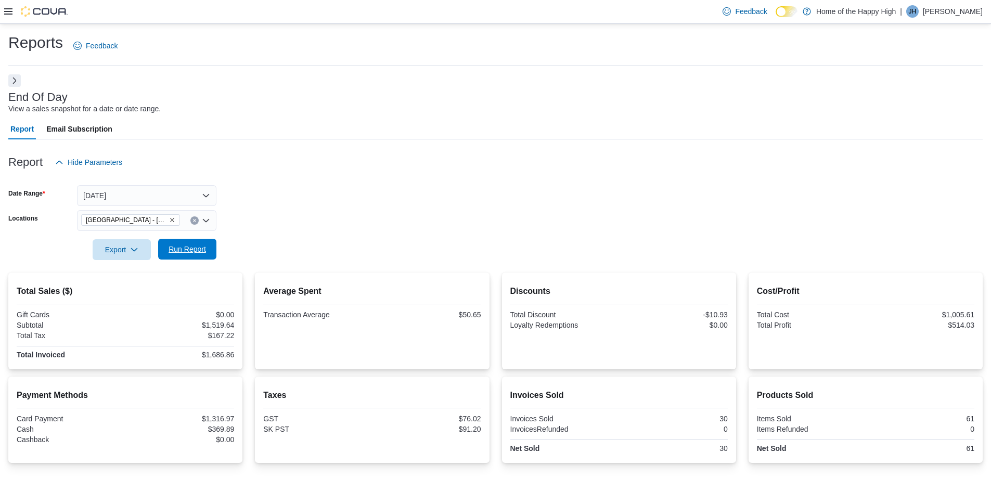
scroll to position [93, 0]
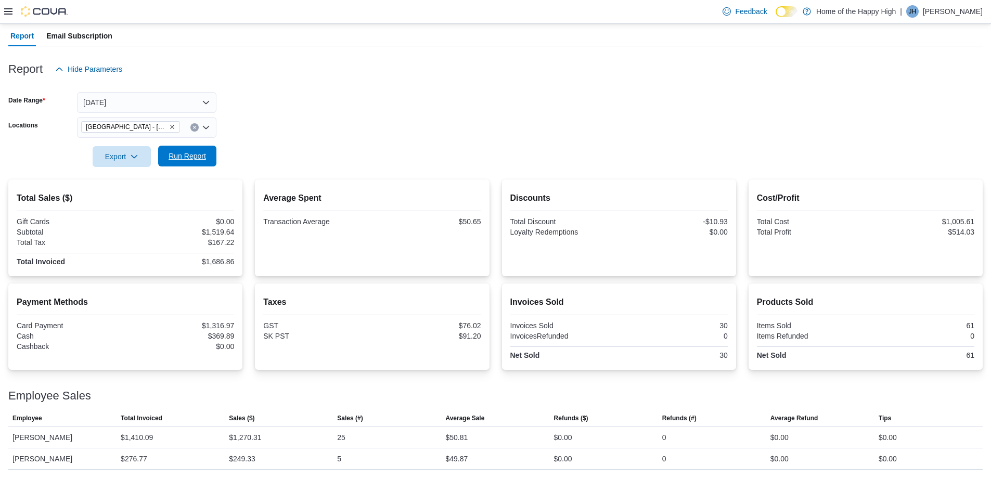
click at [192, 147] on span "Run Report" at bounding box center [187, 156] width 46 height 21
click at [196, 127] on icon "Clear input" at bounding box center [195, 127] width 4 height 4
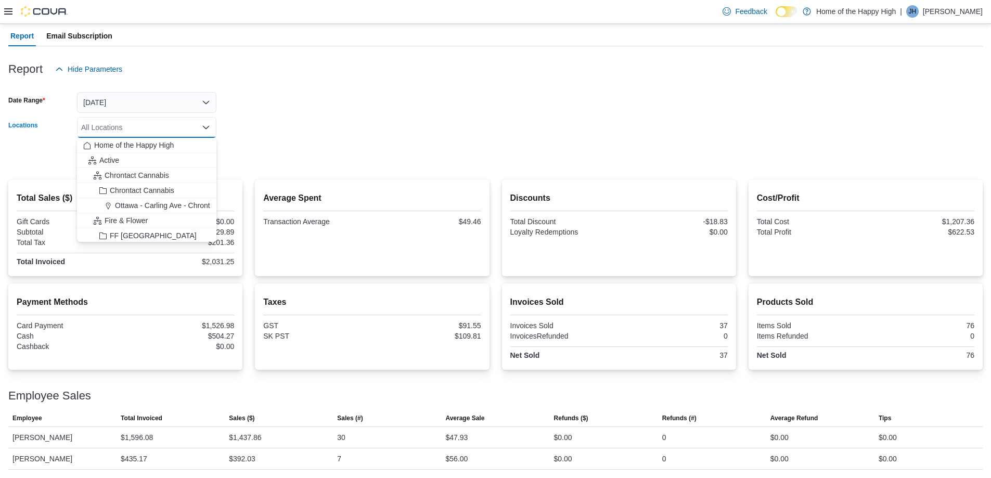
click at [188, 126] on div "All Locations" at bounding box center [146, 127] width 139 height 21
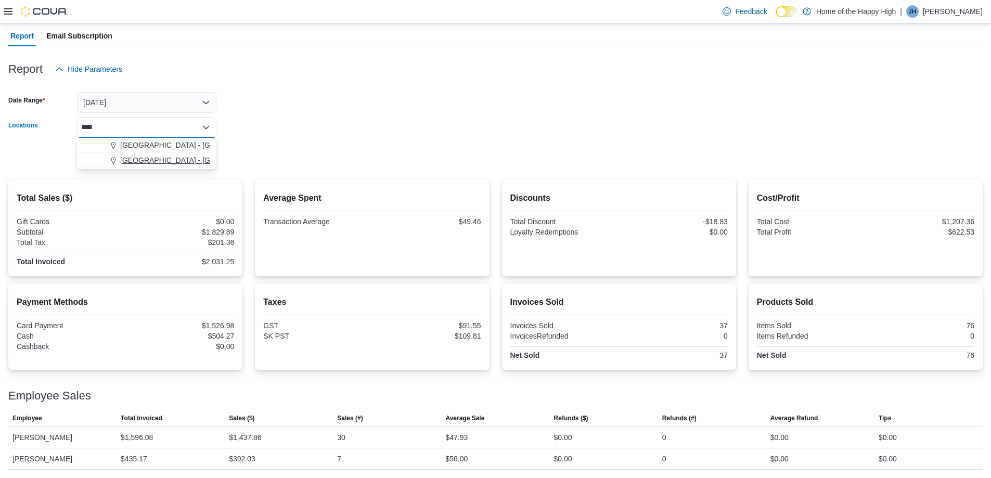
type input "****"
drag, startPoint x: 152, startPoint y: 158, endPoint x: 357, endPoint y: 127, distance: 207.3
click at [152, 158] on span "[GEOGRAPHIC_DATA] - [GEOGRAPHIC_DATA] - Fire & Flower" at bounding box center [224, 160] width 208 height 10
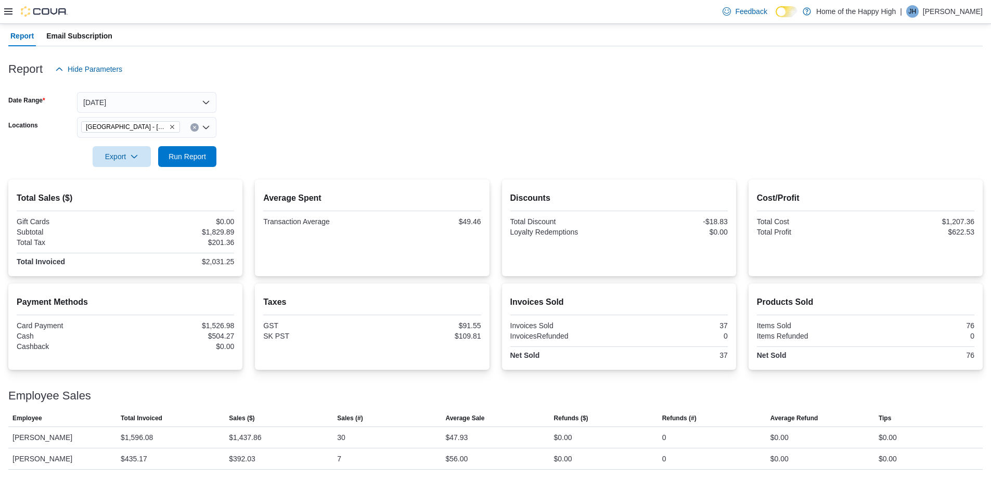
click at [416, 116] on form "Date Range [DATE] Locations [GEOGRAPHIC_DATA] - [GEOGRAPHIC_DATA] - Fire & Flow…" at bounding box center [495, 123] width 975 height 87
click at [194, 159] on span "Run Report" at bounding box center [187, 156] width 37 height 10
click at [195, 128] on icon "Clear input" at bounding box center [195, 127] width 4 height 4
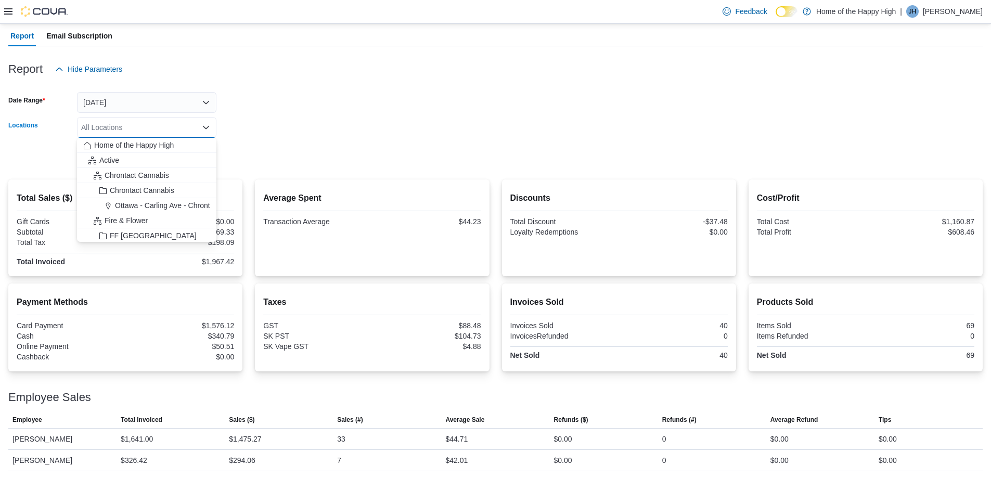
click at [155, 127] on div "All Locations Combo box. Selected. Combo box input. All Locations. Type some te…" at bounding box center [146, 127] width 139 height 21
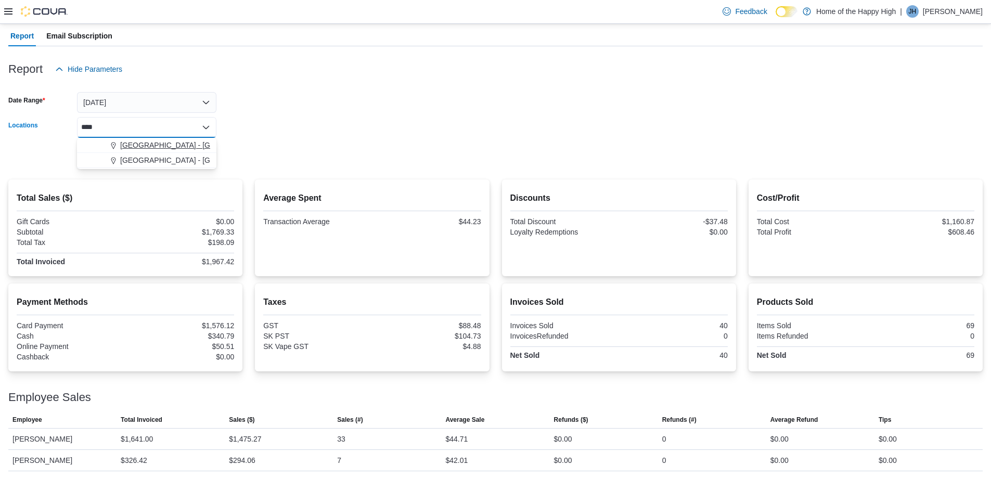
type input "****"
click at [156, 147] on span "[GEOGRAPHIC_DATA] - [GEOGRAPHIC_DATA] - Fire & Flower" at bounding box center [224, 145] width 208 height 10
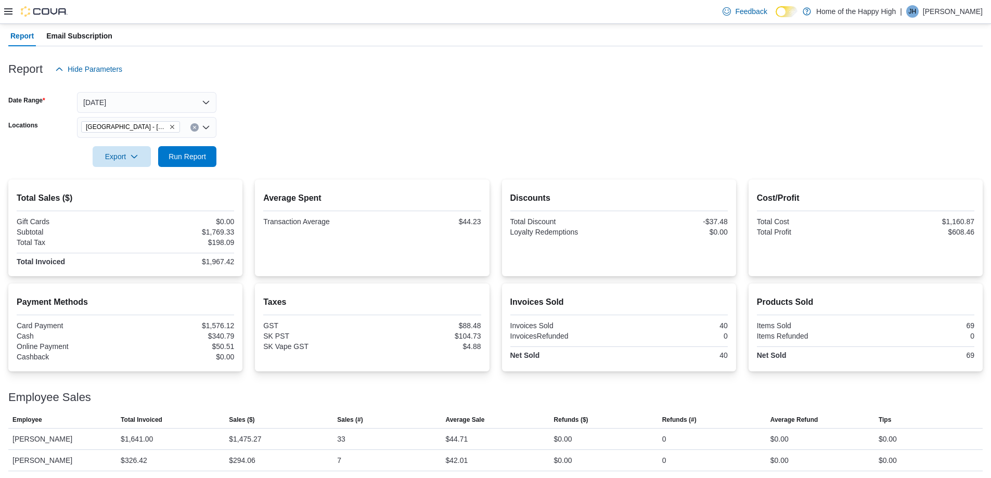
click at [269, 126] on form "Date Range [DATE] Locations [GEOGRAPHIC_DATA] - [GEOGRAPHIC_DATA] - Fire & Flow…" at bounding box center [495, 123] width 975 height 87
click at [194, 163] on span "Run Report" at bounding box center [187, 156] width 46 height 21
click at [189, 154] on span "Run Report" at bounding box center [187, 156] width 37 height 10
click at [185, 158] on span "Run Report" at bounding box center [187, 156] width 37 height 10
click at [194, 129] on icon "Clear input" at bounding box center [195, 127] width 4 height 4
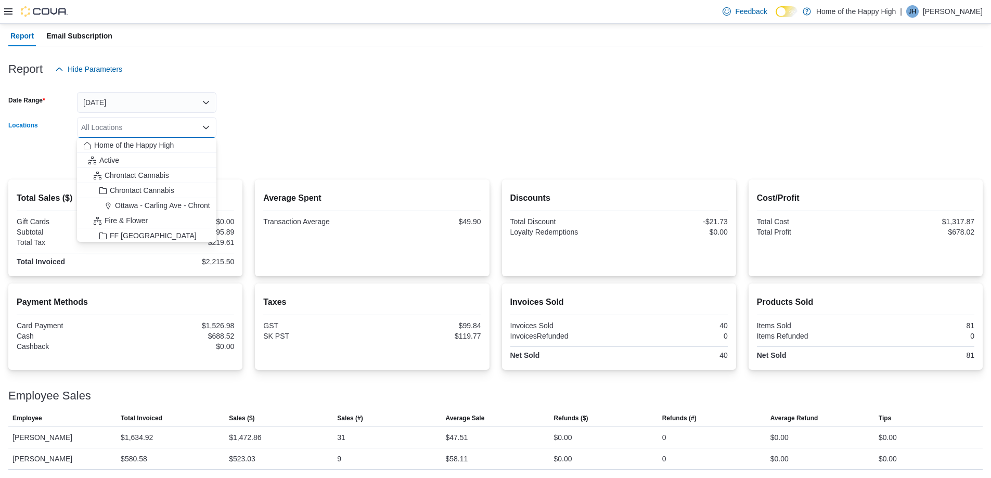
click at [169, 125] on div "All Locations" at bounding box center [146, 127] width 139 height 21
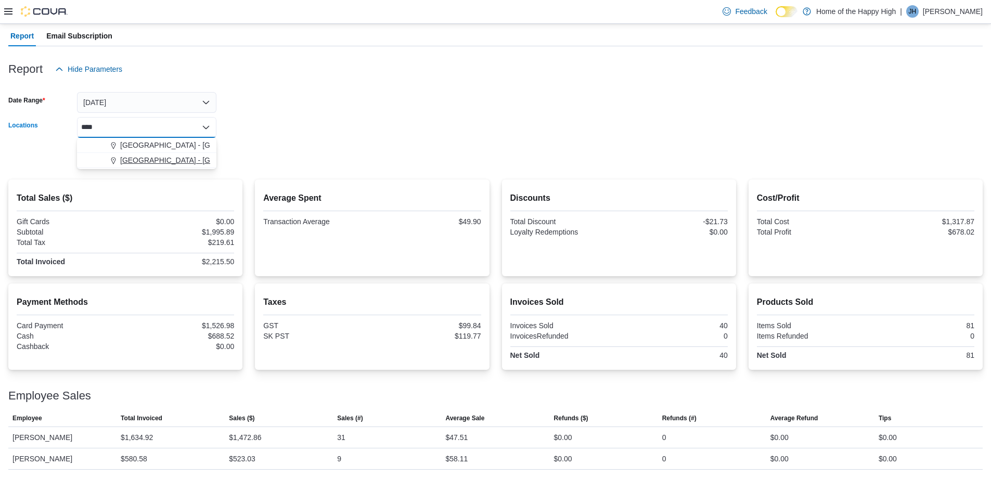
type input "****"
click at [171, 158] on span "[GEOGRAPHIC_DATA] - [GEOGRAPHIC_DATA] - Fire & Flower" at bounding box center [224, 160] width 208 height 10
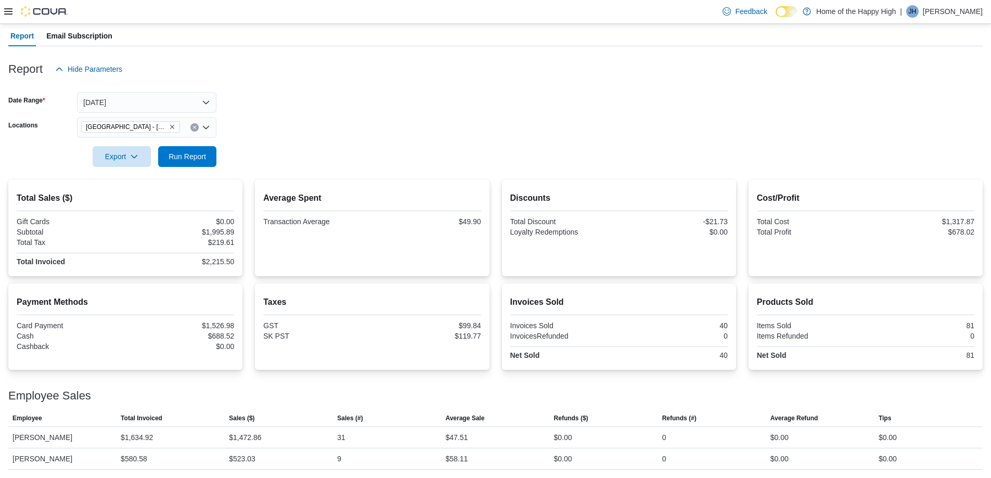
click at [420, 81] on div at bounding box center [495, 86] width 975 height 12
click at [181, 160] on span "Run Report" at bounding box center [187, 156] width 37 height 10
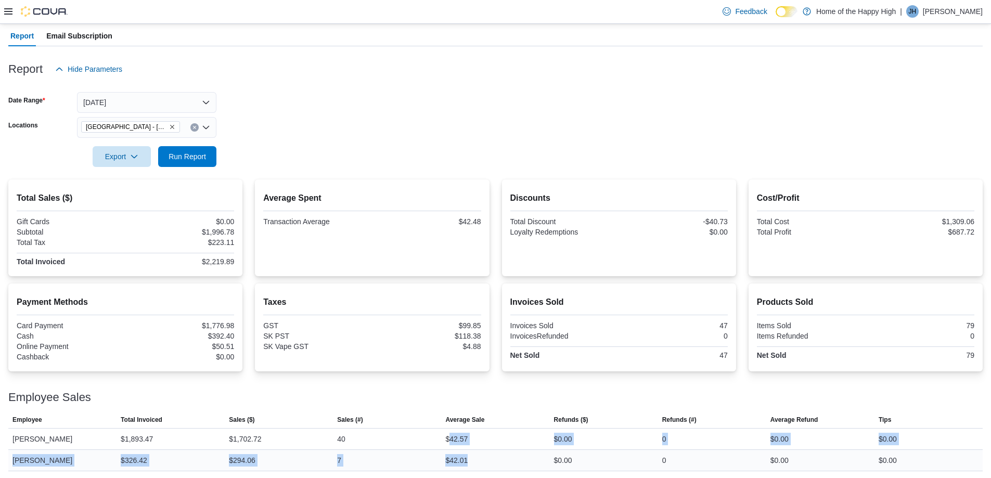
scroll to position [95, 0]
drag, startPoint x: 451, startPoint y: 436, endPoint x: 470, endPoint y: 467, distance: 36.4
click at [470, 469] on tbody "Employee [PERSON_NAME] Total Invoiced $1,893.47 Sales ($) $1,702.72 Sales (#) 4…" at bounding box center [495, 448] width 975 height 43
drag, startPoint x: 478, startPoint y: 456, endPoint x: 478, endPoint y: 443, distance: 13.0
click at [478, 455] on div "$42.01" at bounding box center [495, 459] width 108 height 21
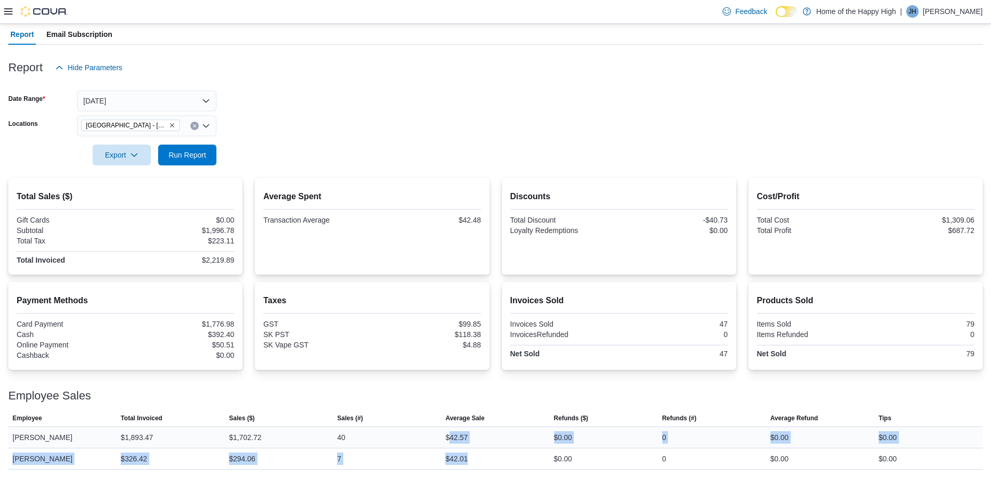
click at [478, 439] on div "$42.57" at bounding box center [495, 437] width 108 height 21
click at [414, 397] on div "Employee Sales" at bounding box center [495, 396] width 975 height 12
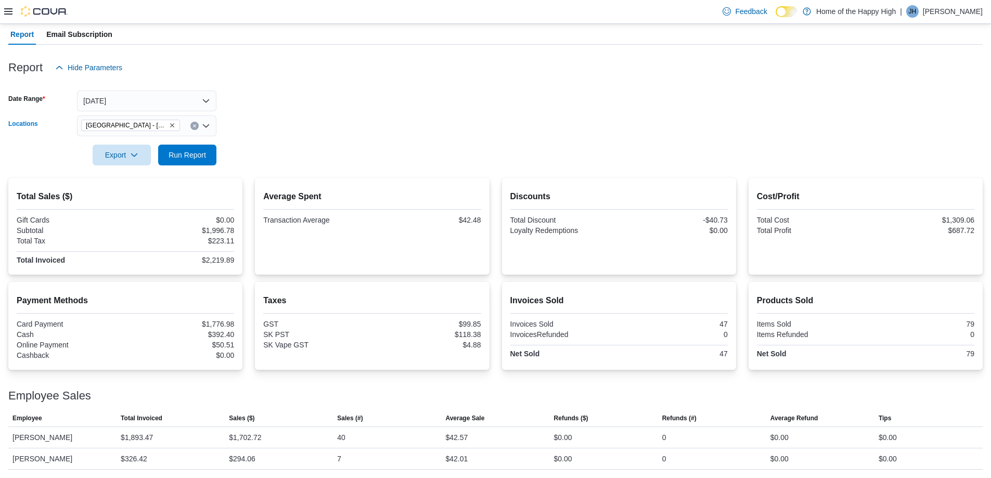
click at [194, 127] on icon "Clear input" at bounding box center [194, 125] width 3 height 3
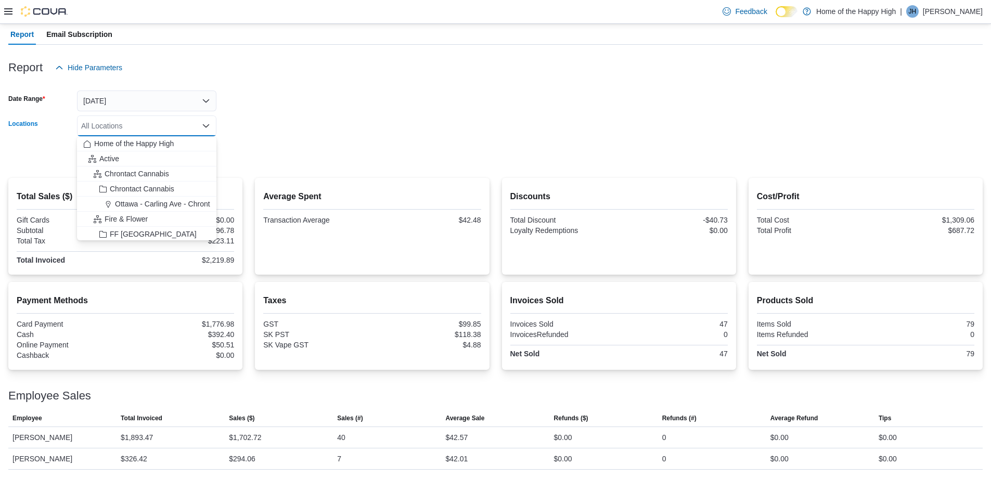
click at [181, 126] on div "All Locations Combo box. Selected. Combo box input. All Locations. Type some te…" at bounding box center [146, 126] width 139 height 21
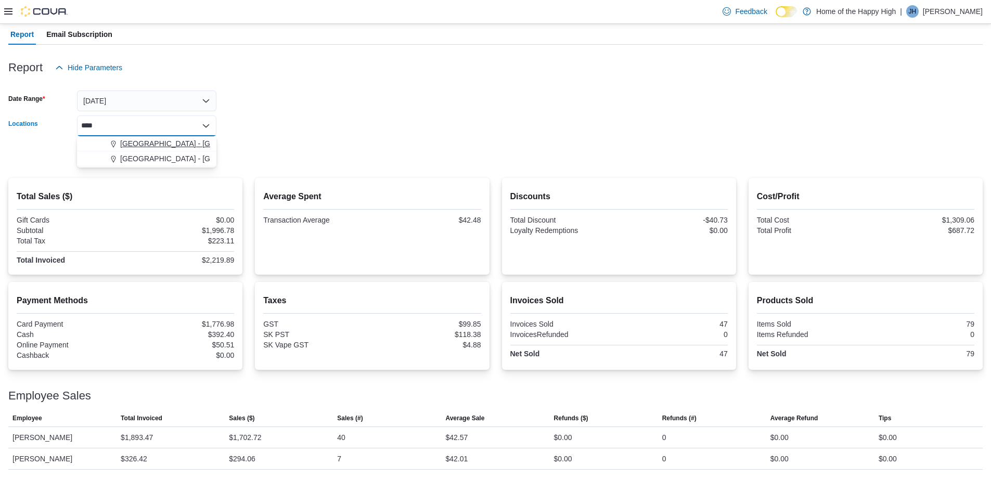
type input "****"
click at [182, 138] on button "[GEOGRAPHIC_DATA] - [GEOGRAPHIC_DATA] - Fire & Flower" at bounding box center [146, 143] width 139 height 15
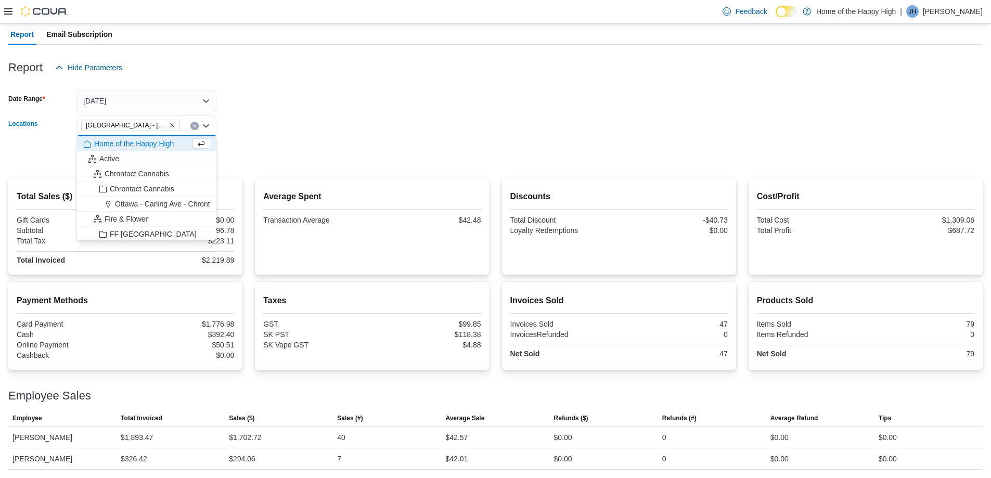
click at [427, 96] on form "Date Range [DATE] Locations [GEOGRAPHIC_DATA] - [GEOGRAPHIC_DATA] - Fire & Flow…" at bounding box center [495, 121] width 975 height 87
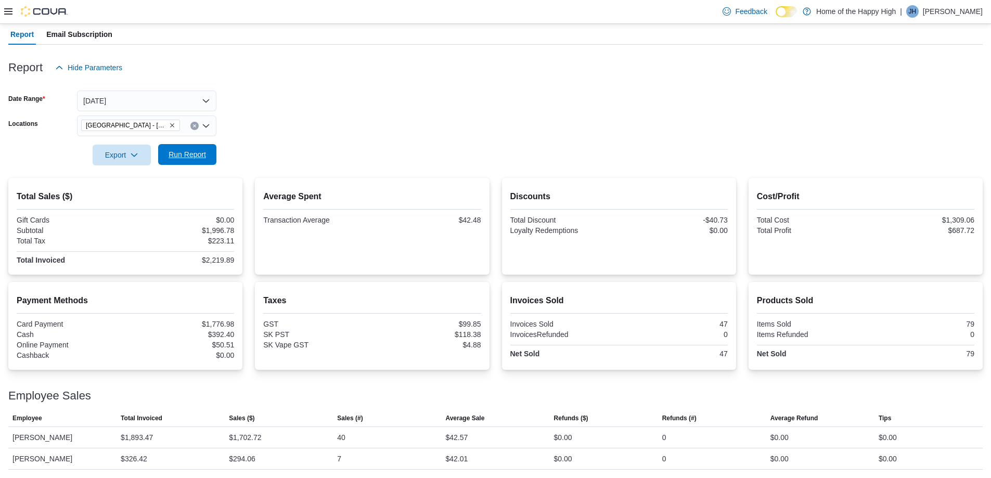
click at [196, 147] on span "Run Report" at bounding box center [187, 154] width 46 height 21
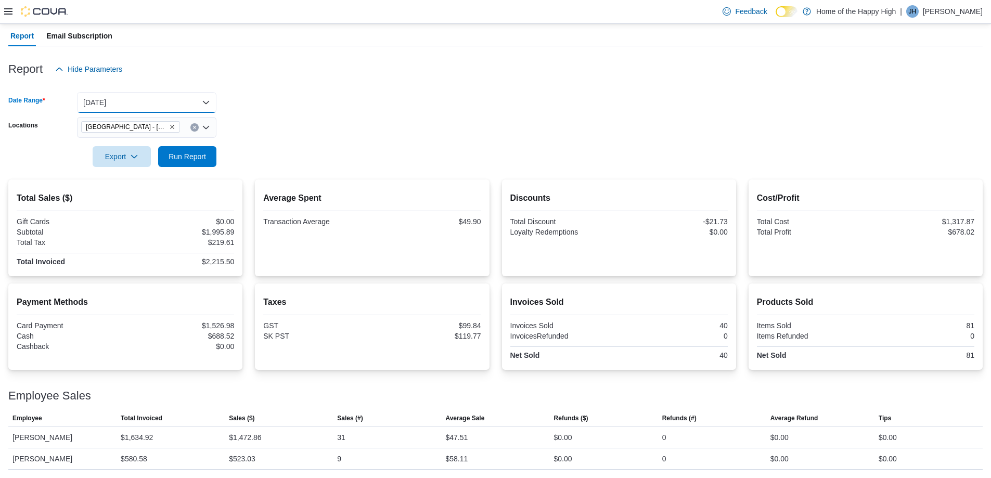
click at [205, 93] on button "[DATE]" at bounding box center [146, 102] width 139 height 21
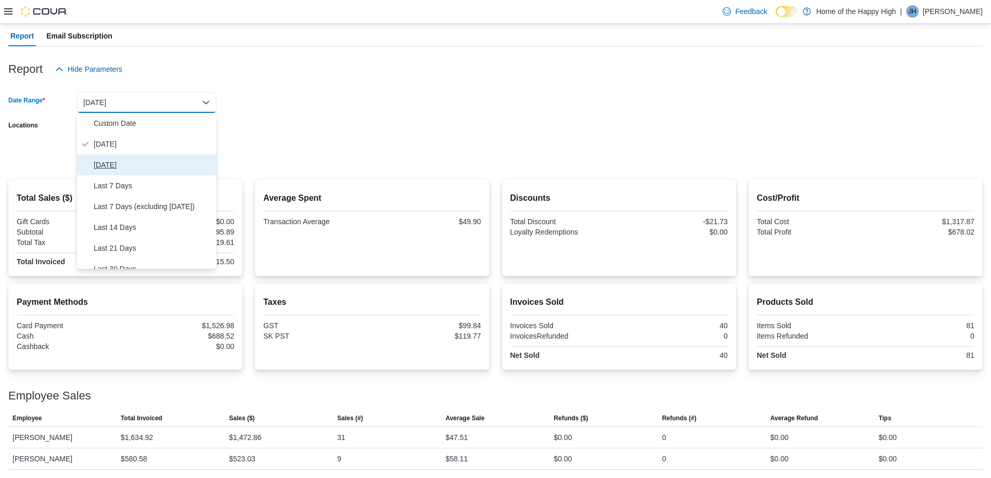
click at [107, 165] on span "[DATE]" at bounding box center [153, 165] width 119 height 12
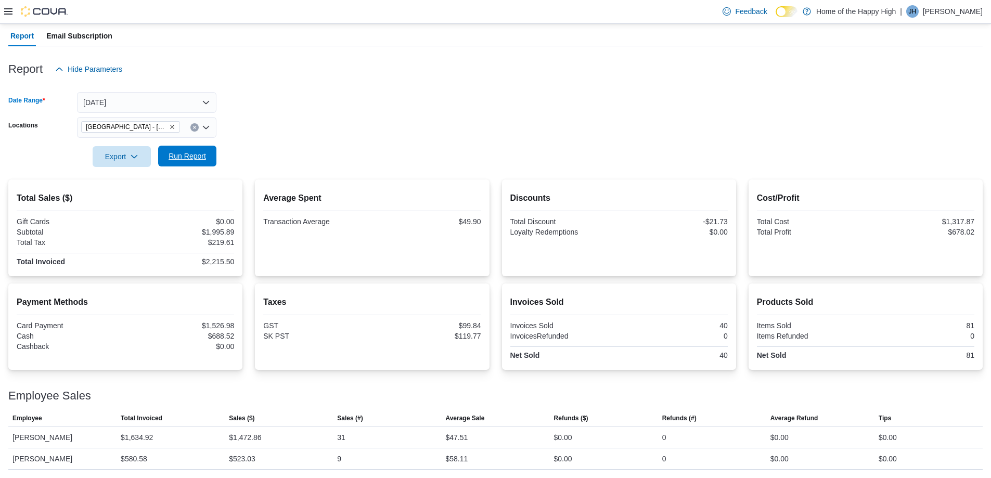
click at [178, 159] on span "Run Report" at bounding box center [187, 156] width 37 height 10
click at [185, 109] on button "[DATE]" at bounding box center [146, 102] width 139 height 21
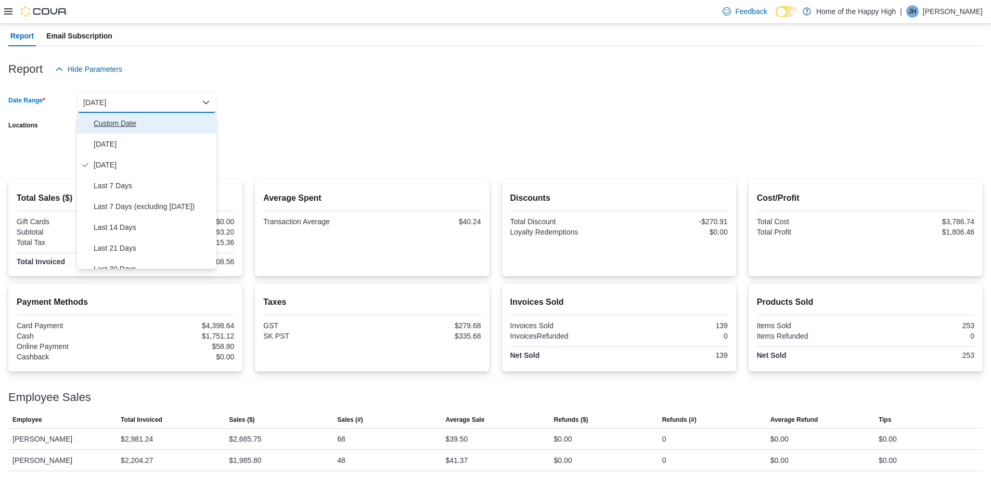
click at [105, 126] on span "Custom Date" at bounding box center [153, 123] width 119 height 12
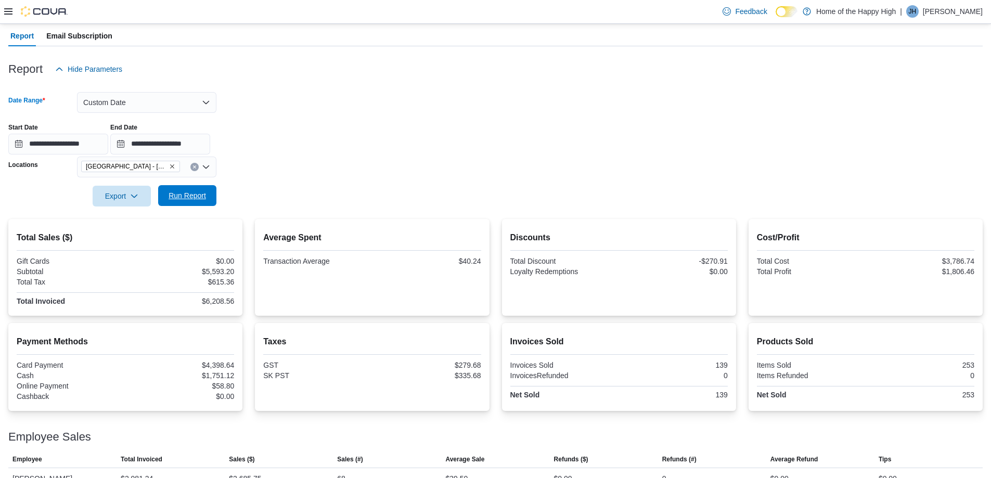
click at [193, 200] on span "Run Report" at bounding box center [187, 195] width 37 height 10
drag, startPoint x: 207, startPoint y: 273, endPoint x: 239, endPoint y: 276, distance: 32.5
click at [239, 276] on div "Total Sales ($) Gift Cards $0.00 Subtotal $39,673.55 Total Tax $4,382.25 Total …" at bounding box center [125, 267] width 234 height 97
drag, startPoint x: 397, startPoint y: 291, endPoint x: 460, endPoint y: 265, distance: 68.6
click at [397, 288] on div "Average Spent Transaction Average $45.13" at bounding box center [372, 267] width 218 height 80
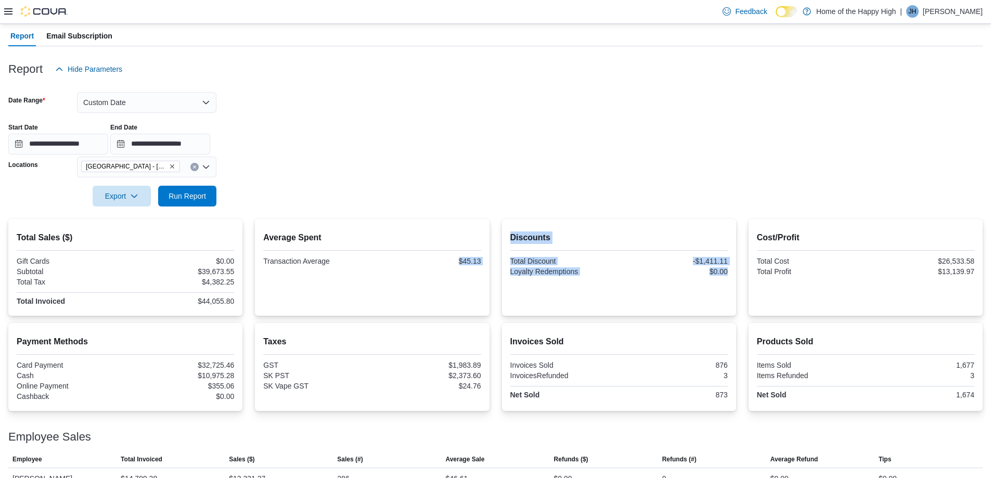
drag, startPoint x: 465, startPoint y: 261, endPoint x: 521, endPoint y: 273, distance: 57.4
click at [521, 275] on div "Total Sales ($) Gift Cards $0.00 Subtotal $39,673.55 Total Tax $4,382.25 Total …" at bounding box center [495, 267] width 975 height 97
drag, startPoint x: 518, startPoint y: 188, endPoint x: 523, endPoint y: 185, distance: 6.3
click at [519, 188] on form "**********" at bounding box center [495, 143] width 975 height 127
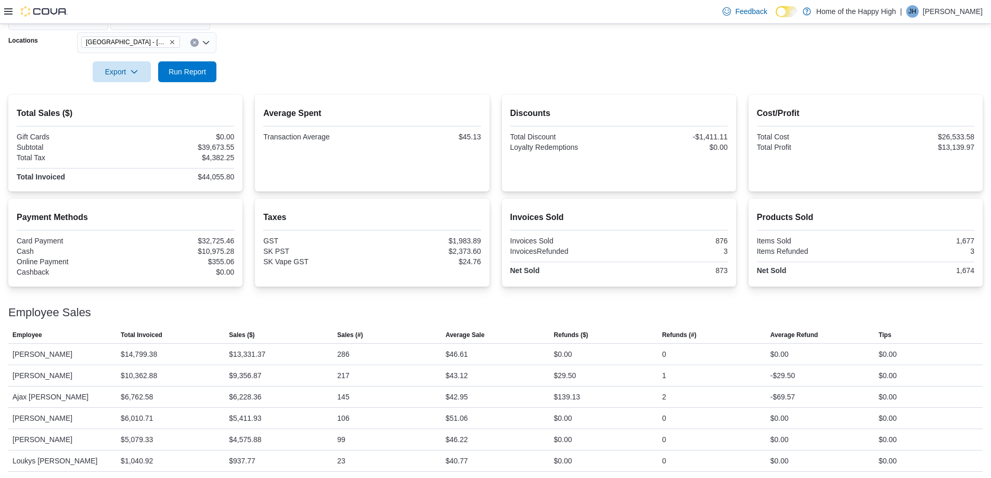
scroll to position [220, 0]
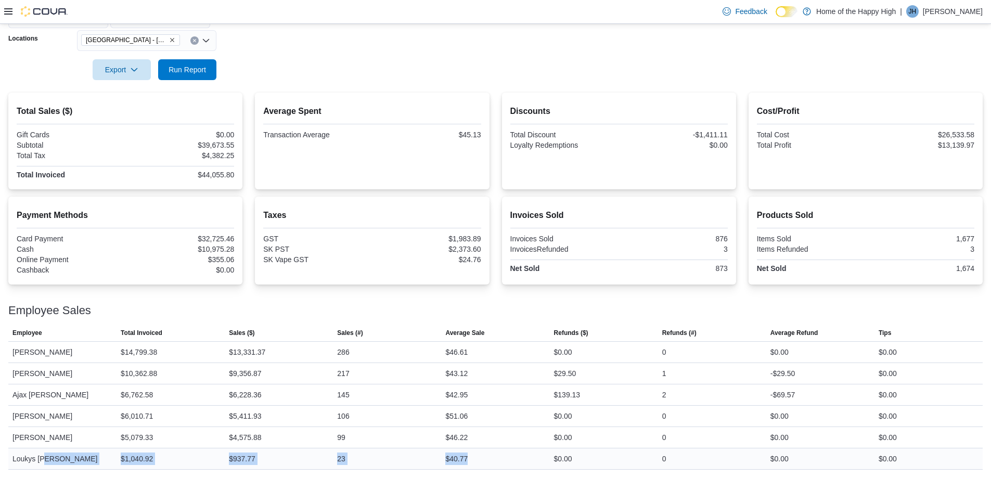
drag, startPoint x: 48, startPoint y: 456, endPoint x: 480, endPoint y: 458, distance: 431.9
click at [485, 458] on tr "Employee Loukys [PERSON_NAME] Total Invoiced $1,040.92 Sales ($) $937.77 Sales …" at bounding box center [495, 458] width 975 height 21
click at [483, 466] on div "$40.77" at bounding box center [495, 459] width 108 height 21
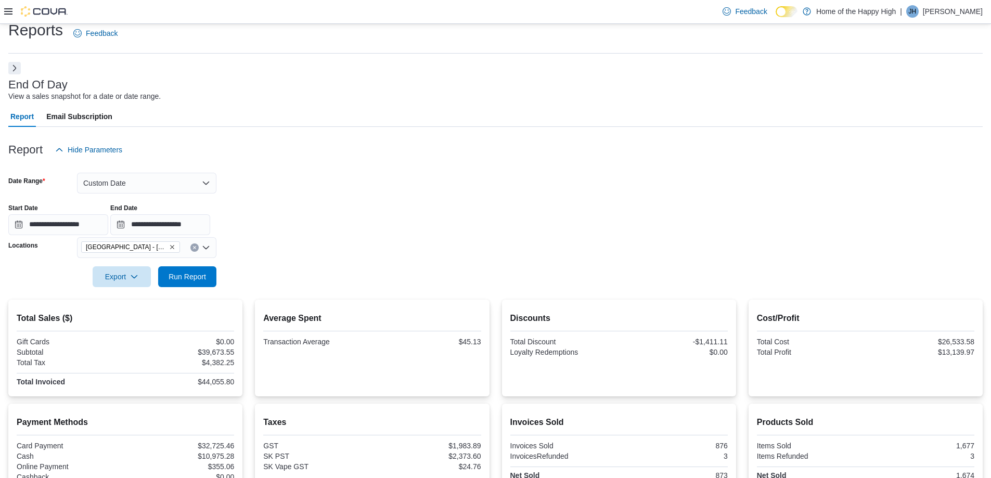
scroll to position [0, 0]
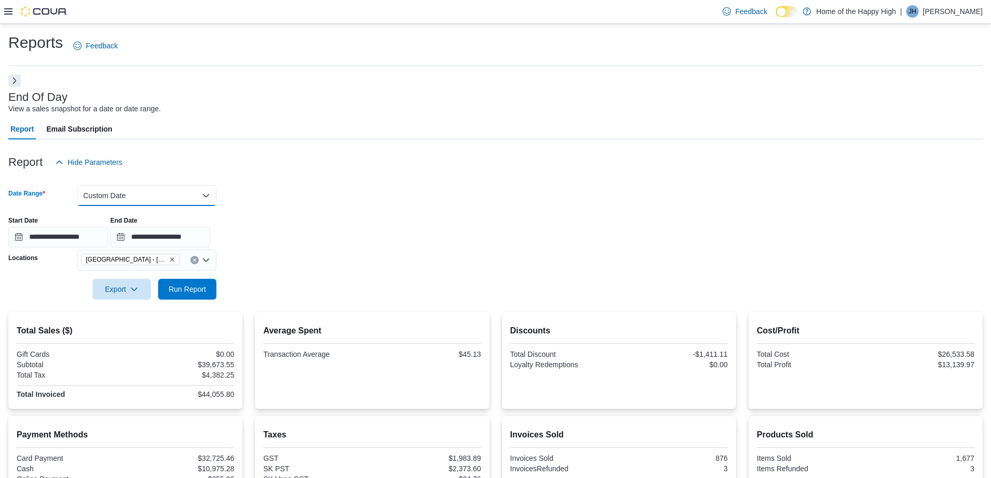
click at [129, 194] on button "Custom Date" at bounding box center [146, 195] width 139 height 21
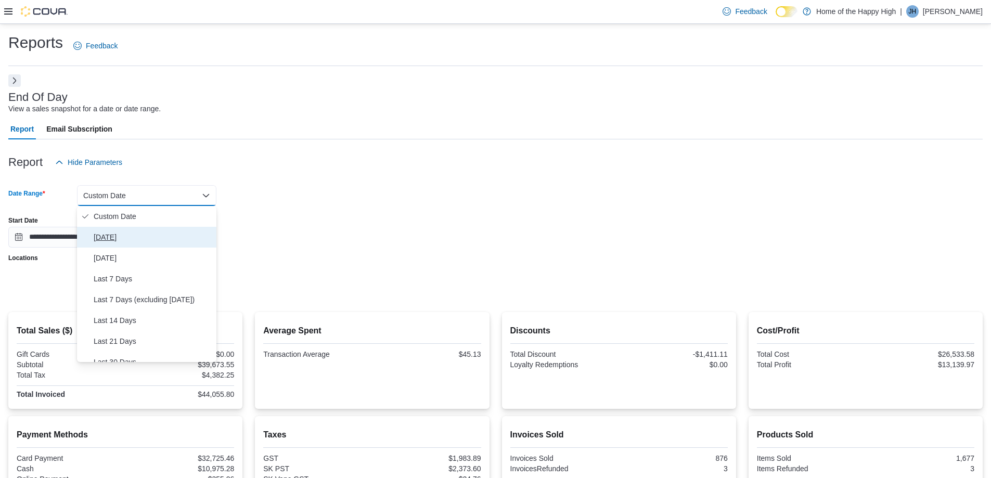
click at [106, 235] on span "[DATE]" at bounding box center [153, 237] width 119 height 12
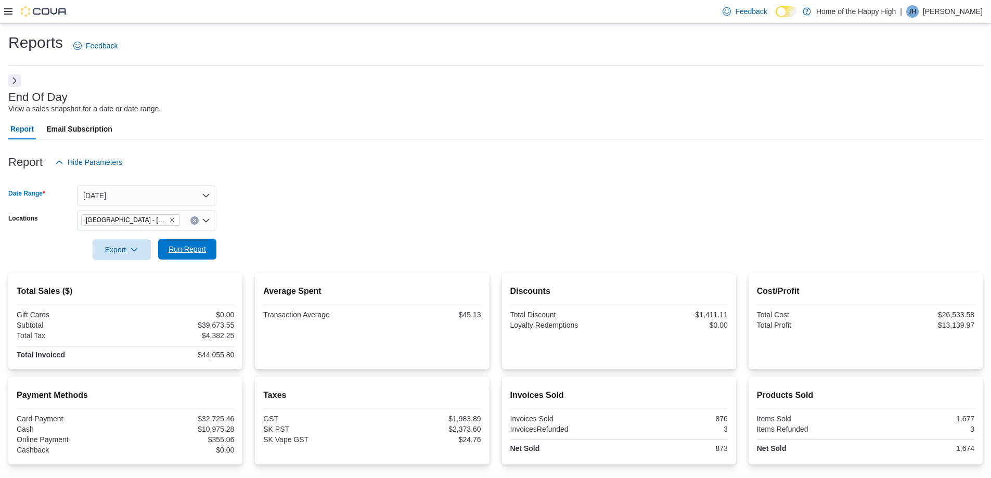
click at [189, 247] on span "Run Report" at bounding box center [187, 249] width 37 height 10
click at [187, 247] on span "Run Report" at bounding box center [187, 249] width 37 height 10
click at [151, 196] on button "[DATE]" at bounding box center [146, 195] width 139 height 21
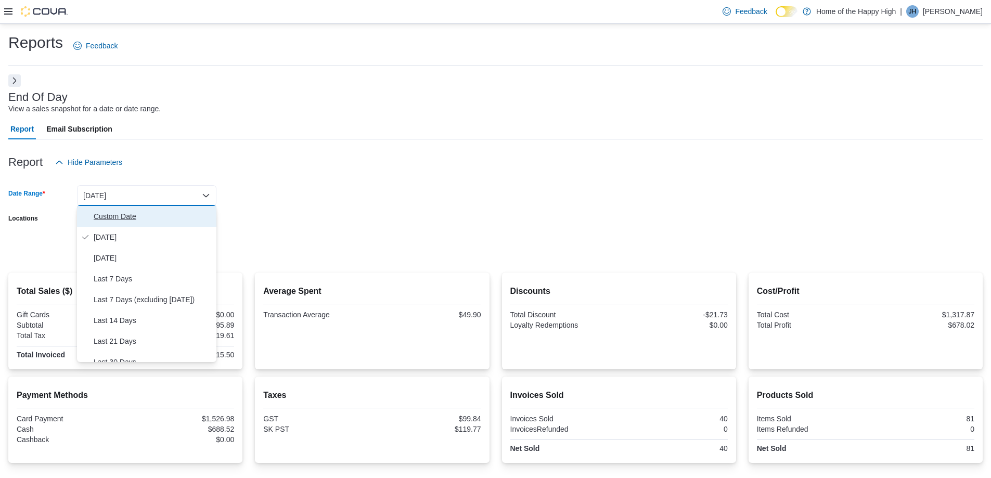
click at [104, 215] on span "Custom Date" at bounding box center [153, 216] width 119 height 12
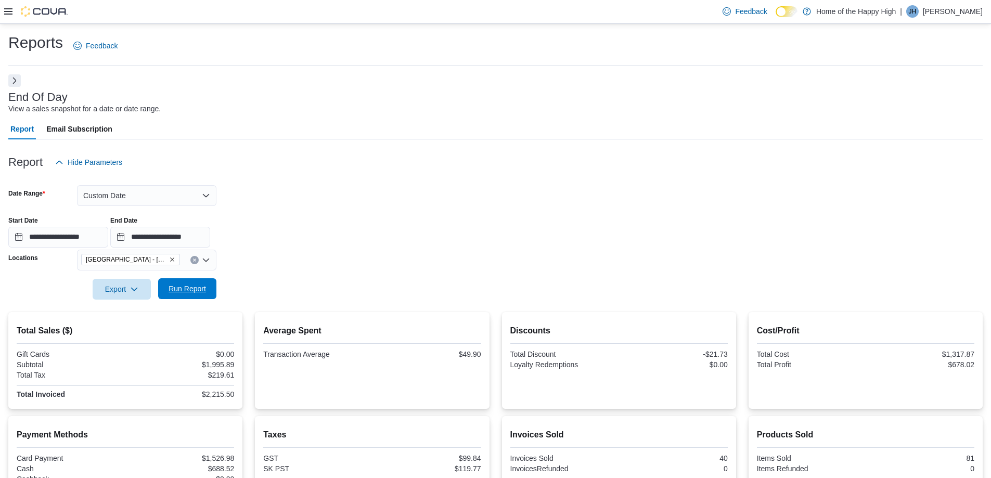
click at [194, 279] on div "Export Run Report" at bounding box center [112, 289] width 208 height 21
click at [187, 291] on span "Run Report" at bounding box center [187, 289] width 37 height 10
click at [194, 198] on button "Custom Date" at bounding box center [146, 195] width 139 height 21
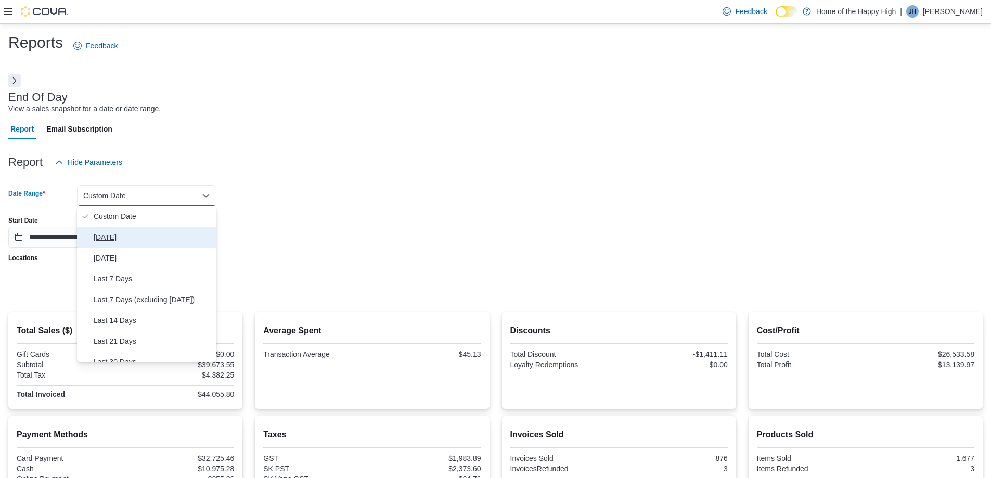
click at [117, 237] on span "[DATE]" at bounding box center [153, 237] width 119 height 12
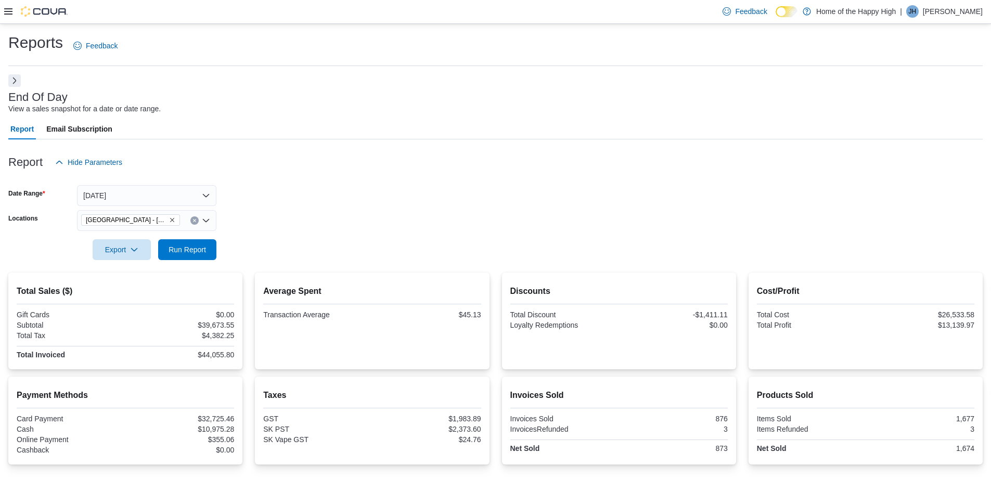
click at [157, 237] on div at bounding box center [495, 235] width 975 height 8
click at [178, 251] on span "Run Report" at bounding box center [187, 249] width 37 height 10
